Goal: Download file/media

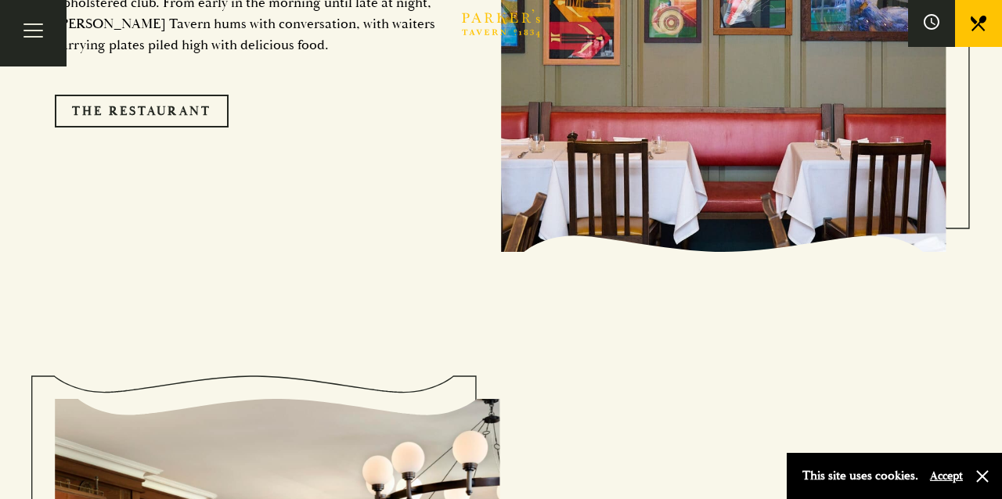
scroll to position [1326, 0]
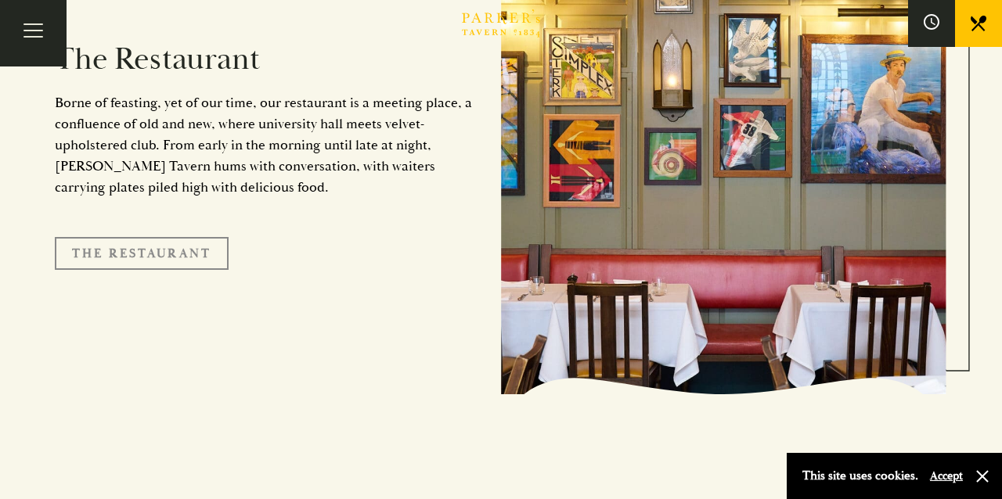
click at [164, 237] on link "The Restaurant" at bounding box center [142, 253] width 174 height 33
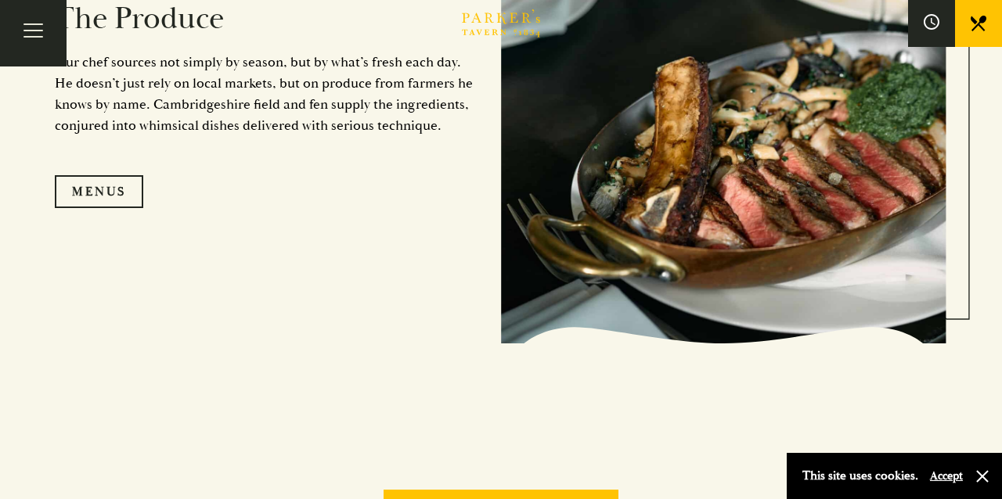
scroll to position [1533, 0]
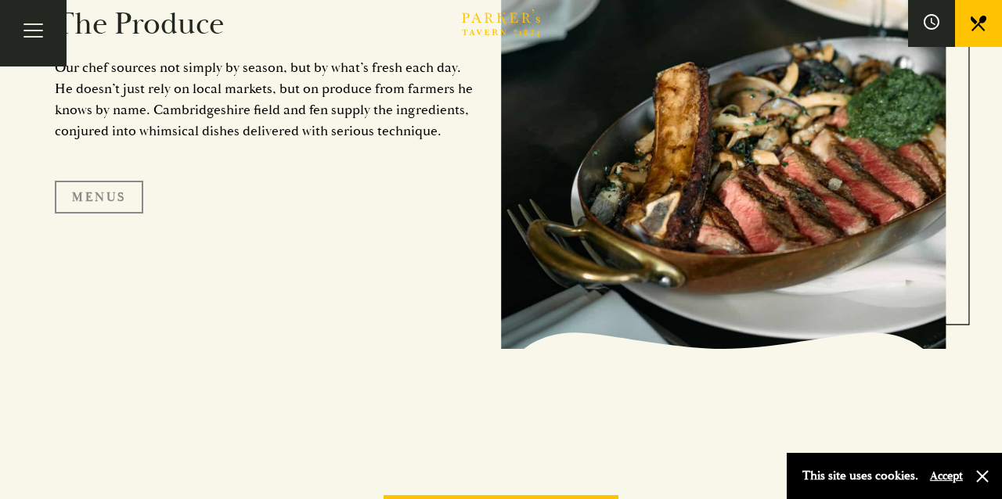
click at [100, 203] on link "Menus" at bounding box center [99, 197] width 88 height 33
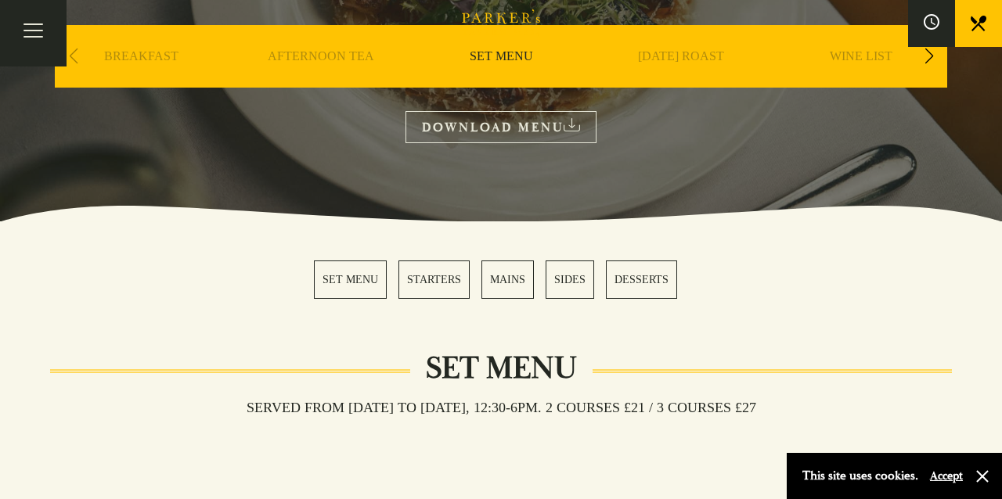
scroll to position [244, 0]
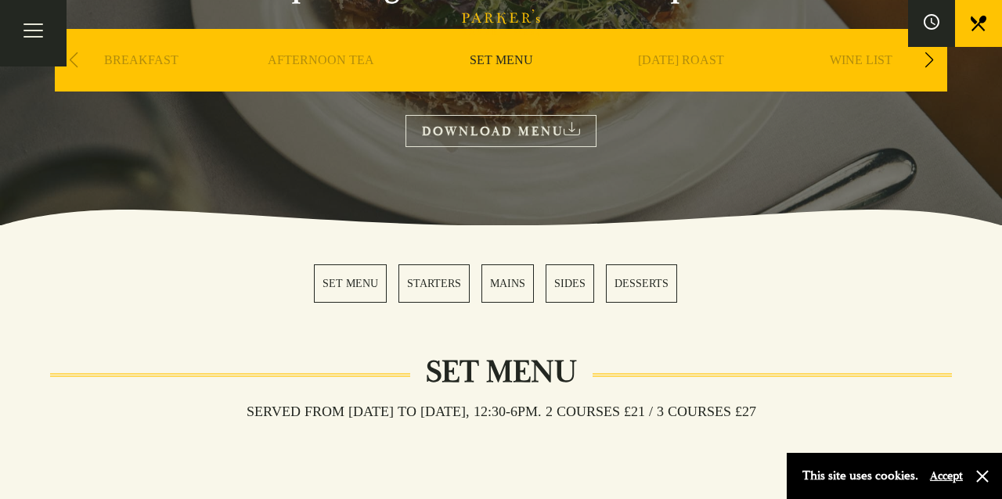
click at [492, 123] on link "DOWNLOAD MENU" at bounding box center [500, 131] width 191 height 32
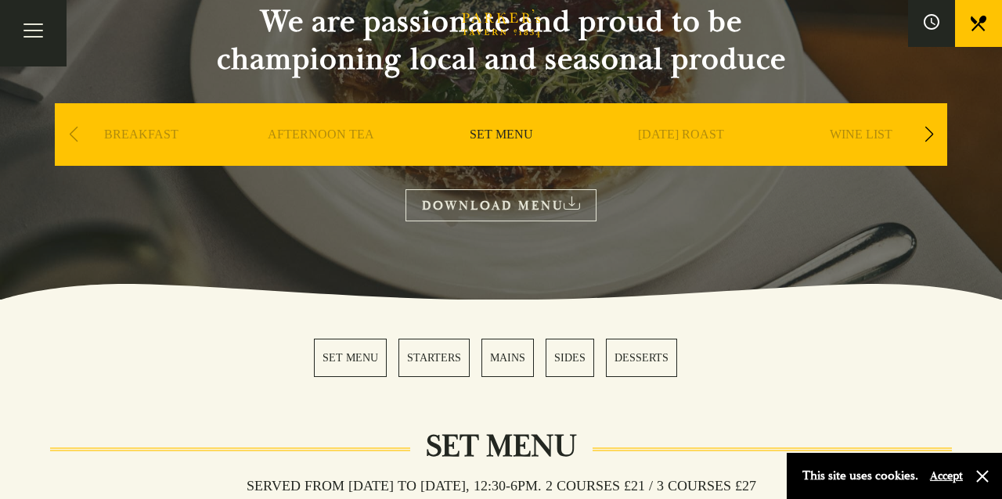
scroll to position [144, 0]
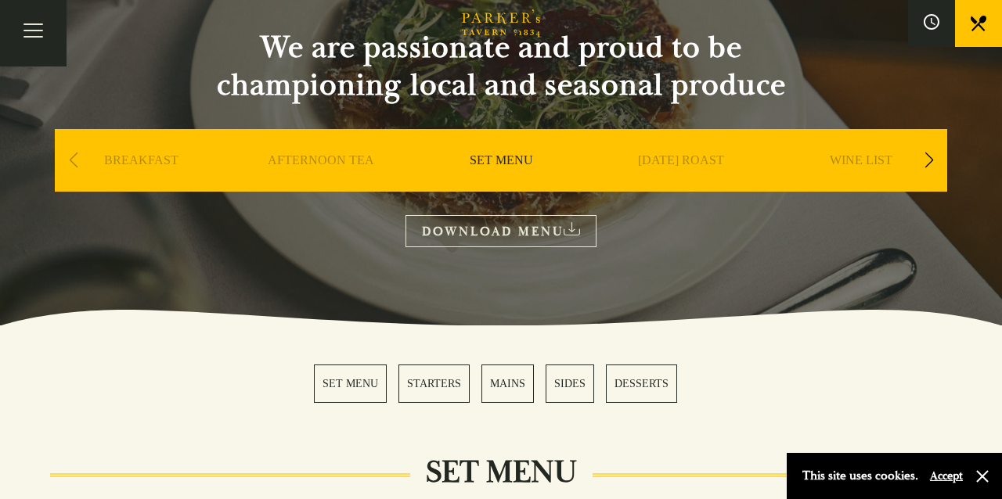
click at [934, 156] on div "Next slide" at bounding box center [928, 160] width 21 height 34
click at [685, 167] on link "A LA CARTE" at bounding box center [681, 184] width 73 height 63
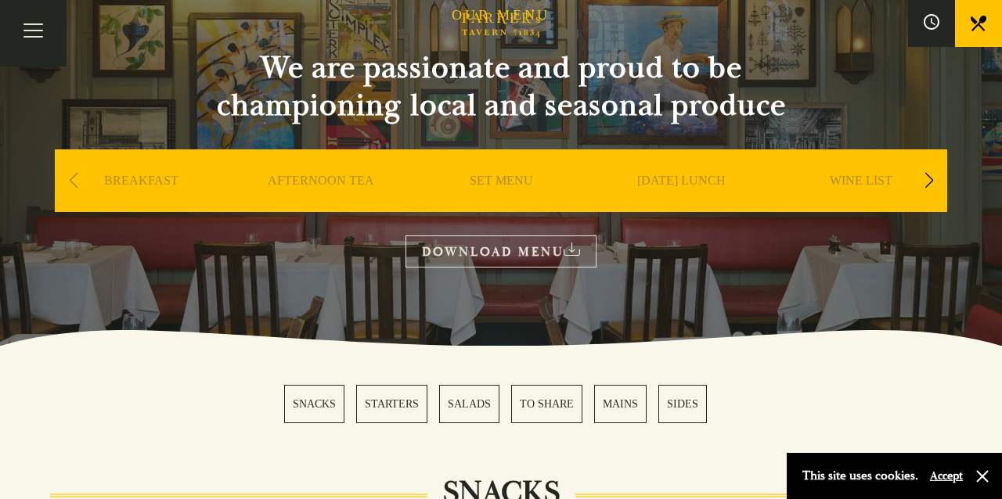
scroll to position [128, 0]
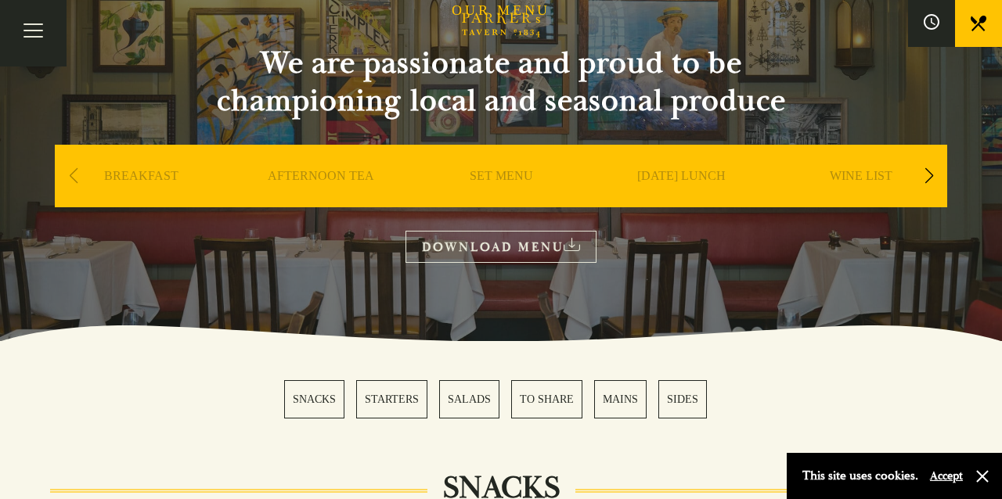
click at [504, 246] on link "DOWNLOAD MENU" at bounding box center [500, 247] width 191 height 32
